Goal: Contribute content: Contribute content

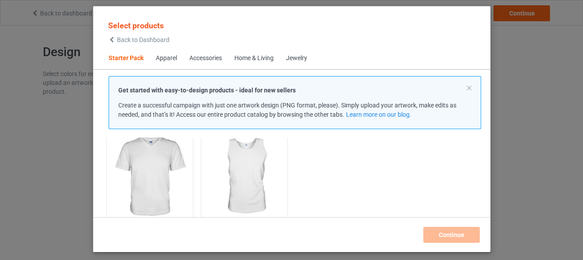
scroll to position [223, 0]
click at [154, 176] on img at bounding box center [149, 171] width 83 height 104
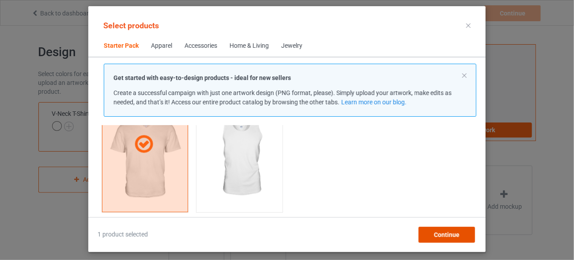
click at [434, 237] on div "Continue" at bounding box center [447, 235] width 57 height 16
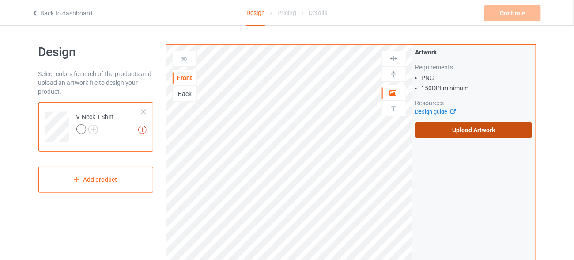
click at [457, 130] on label "Upload Artwork" at bounding box center [474, 129] width 117 height 15
click at [0, 0] on input "Upload Artwork" at bounding box center [0, 0] width 0 height 0
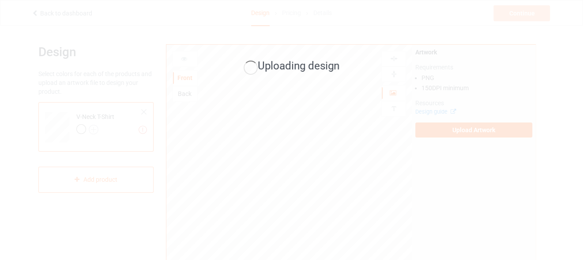
click at [291, 69] on span "Uploading design" at bounding box center [299, 66] width 82 height 12
click at [290, 68] on span "Uploading design" at bounding box center [299, 66] width 82 height 12
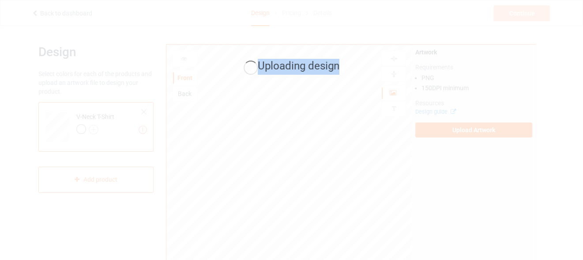
click at [280, 48] on div "Uploading design" at bounding box center [291, 130] width 583 height 260
click at [280, 67] on span "Uploading design" at bounding box center [299, 66] width 82 height 12
click at [279, 67] on span "Uploading design" at bounding box center [299, 66] width 82 height 12
click at [434, 133] on div "Uploading design" at bounding box center [291, 130] width 583 height 260
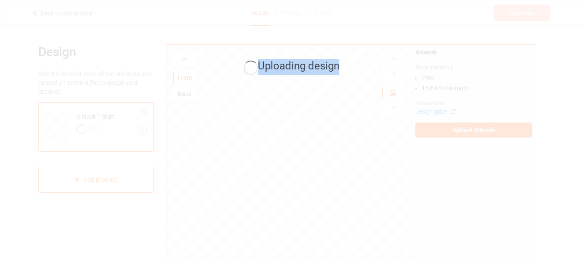
click at [434, 133] on div "Uploading design" at bounding box center [291, 130] width 583 height 260
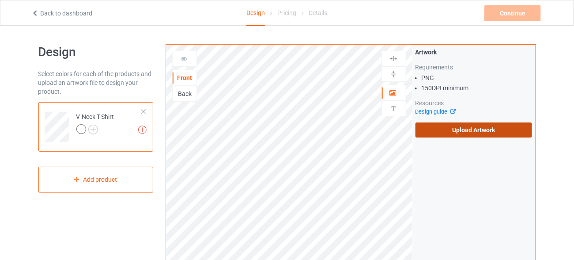
click at [459, 133] on label "Upload Artwork" at bounding box center [474, 129] width 117 height 15
click at [0, 0] on input "Upload Artwork" at bounding box center [0, 0] width 0 height 0
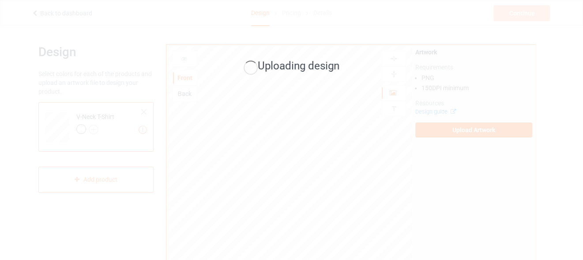
click at [470, 99] on div "Uploading design" at bounding box center [291, 130] width 583 height 260
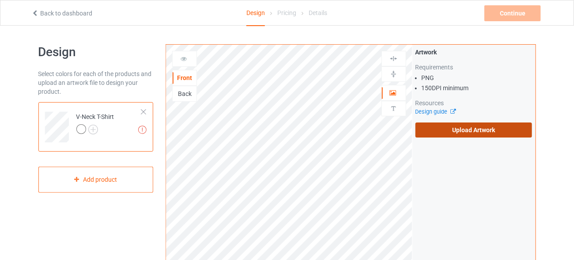
click at [447, 131] on label "Upload Artwork" at bounding box center [474, 129] width 117 height 15
click at [0, 0] on input "Upload Artwork" at bounding box center [0, 0] width 0 height 0
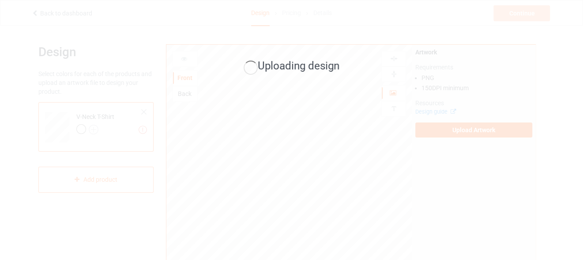
click at [282, 93] on div "Uploading design" at bounding box center [291, 130] width 583 height 260
click at [265, 92] on div "Uploading design" at bounding box center [291, 130] width 583 height 260
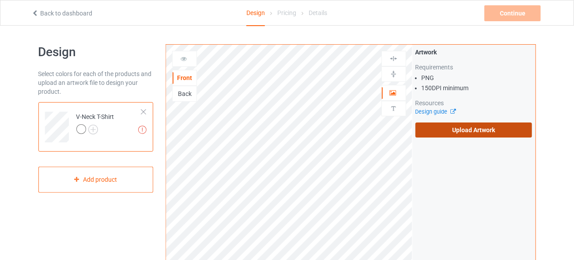
click at [435, 133] on label "Upload Artwork" at bounding box center [474, 129] width 117 height 15
click at [0, 0] on input "Upload Artwork" at bounding box center [0, 0] width 0 height 0
click at [76, 11] on link "Back to dashboard" at bounding box center [61, 13] width 61 height 7
